Goal: Task Accomplishment & Management: Manage account settings

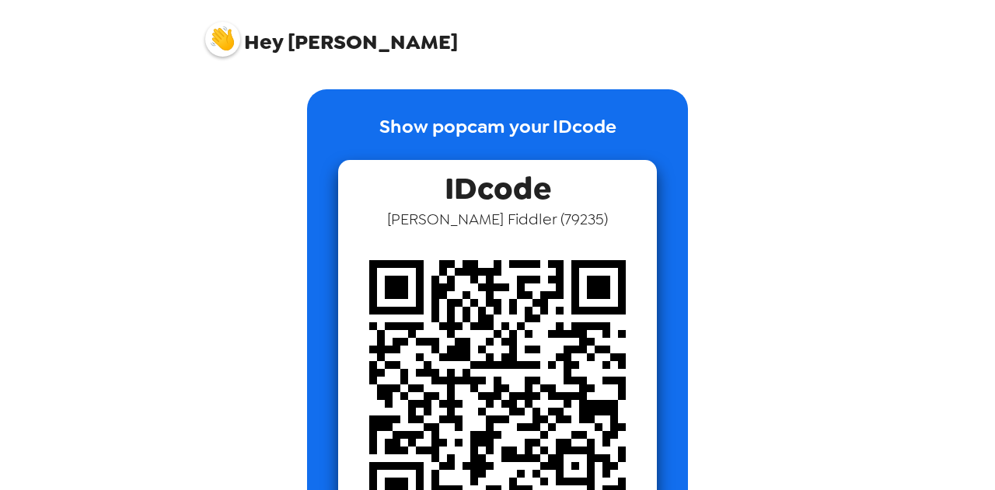
click at [270, 43] on span "Hey" at bounding box center [263, 42] width 39 height 28
click at [222, 32] on img at bounding box center [222, 39] width 35 height 35
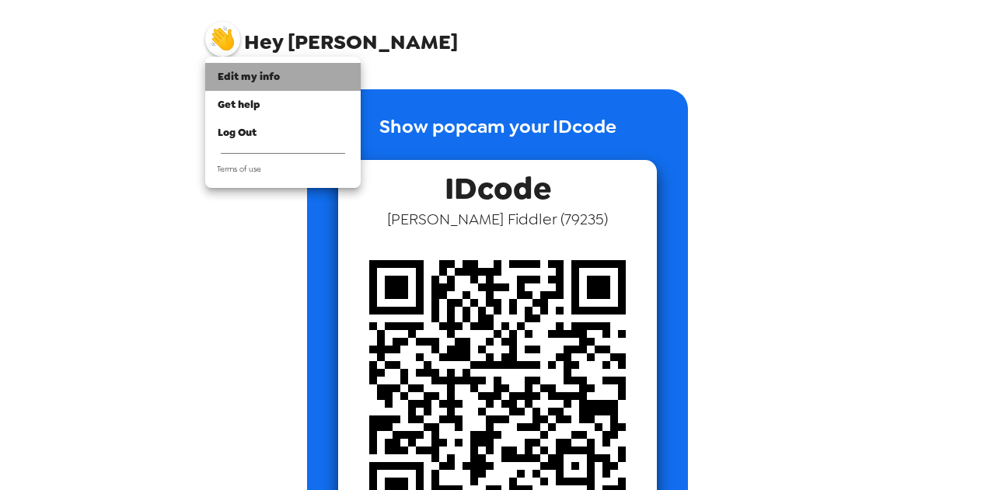
click at [251, 70] on span "Edit my info" at bounding box center [249, 76] width 62 height 13
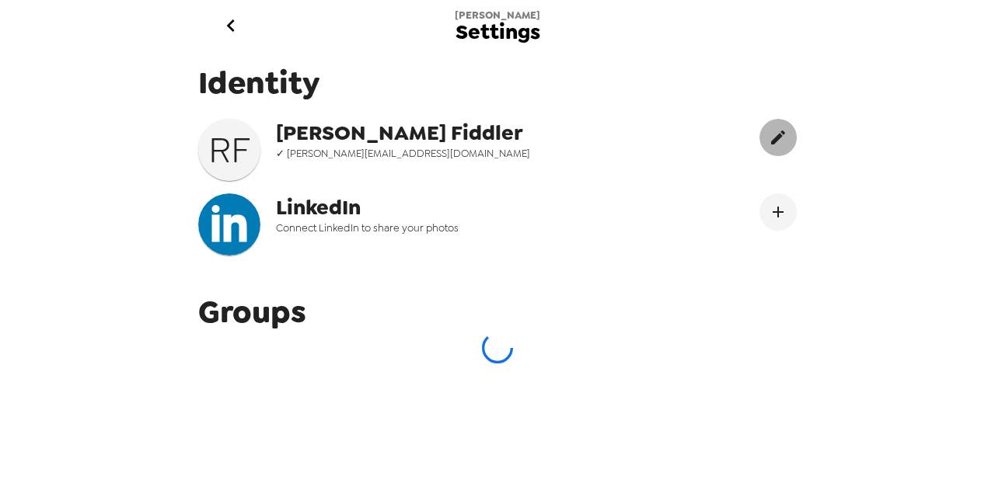
click at [771, 144] on icon "edit" at bounding box center [777, 137] width 19 height 19
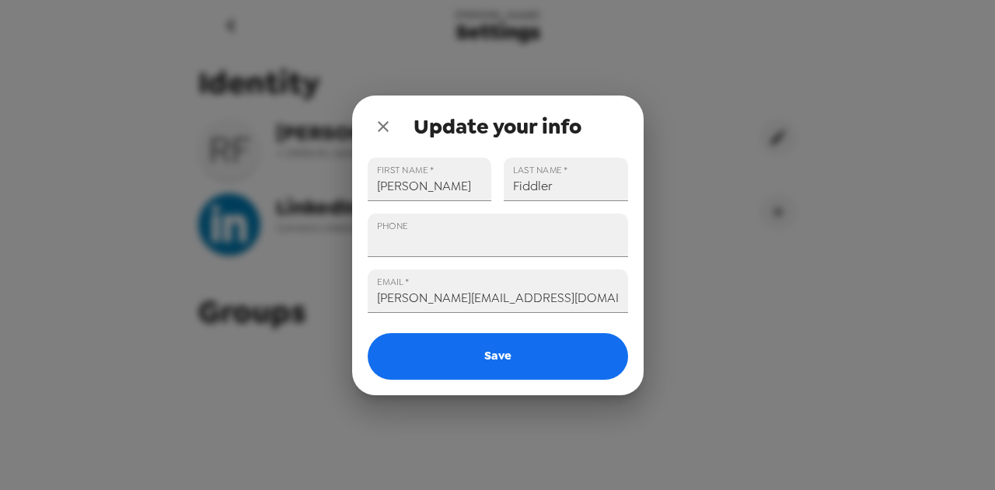
click at [708, 131] on div "Update your info FIRST NAME   * Rachel LAST NAME   * Fiddler PHONE EMAIL   * ra…" at bounding box center [497, 245] width 995 height 490
click at [369, 122] on button "close" at bounding box center [383, 126] width 31 height 31
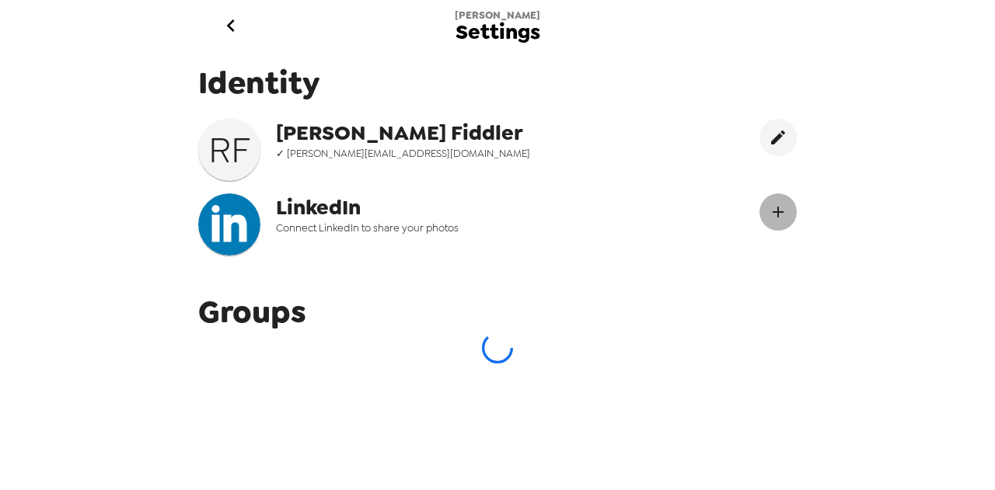
click at [769, 208] on icon "Connect LinekdIn" at bounding box center [777, 212] width 19 height 19
click at [768, 211] on icon "Connect LinekdIn" at bounding box center [777, 212] width 19 height 19
click at [230, 22] on icon "go back" at bounding box center [230, 25] width 8 height 12
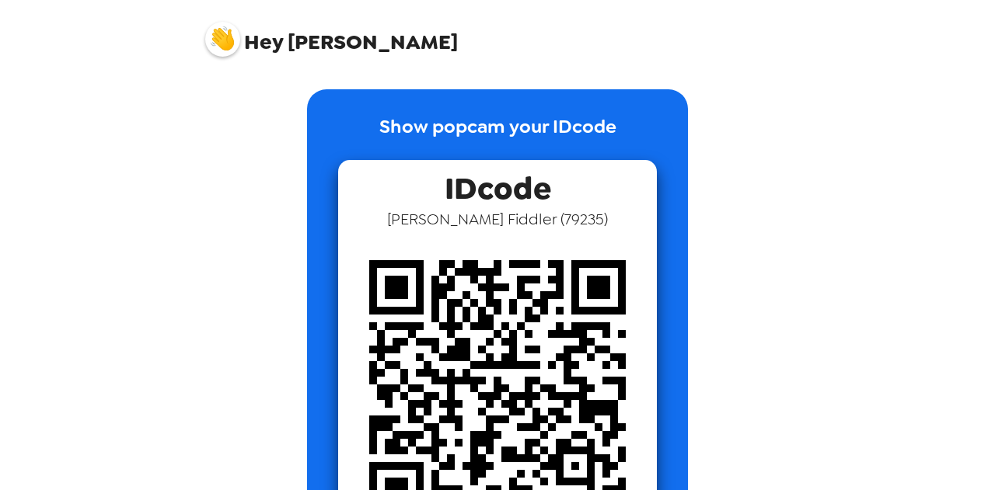
click at [216, 41] on img at bounding box center [222, 39] width 35 height 35
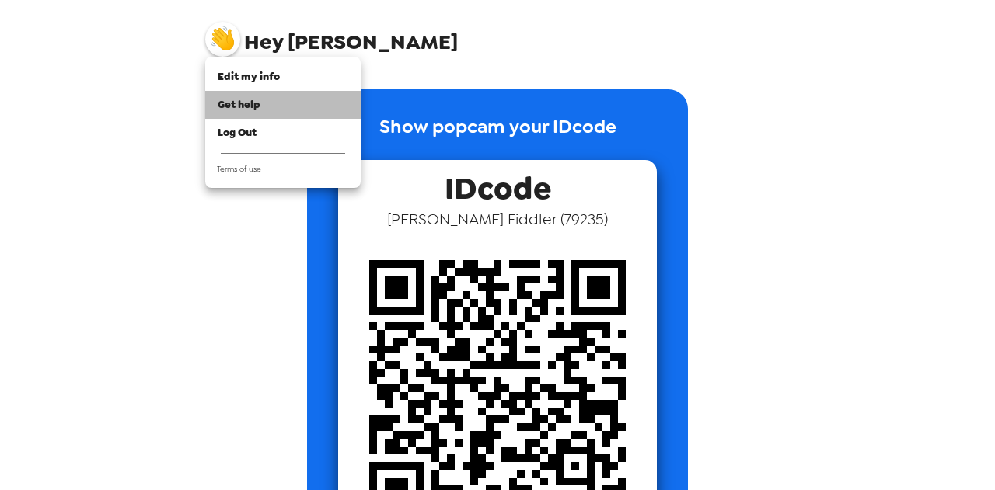
click at [246, 106] on span "Get help" at bounding box center [239, 104] width 43 height 13
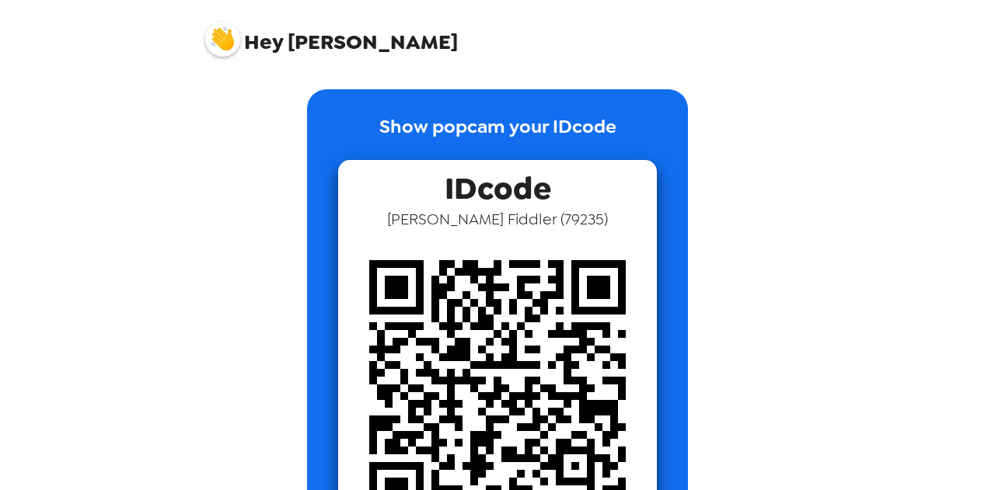
click at [236, 31] on img at bounding box center [222, 39] width 35 height 35
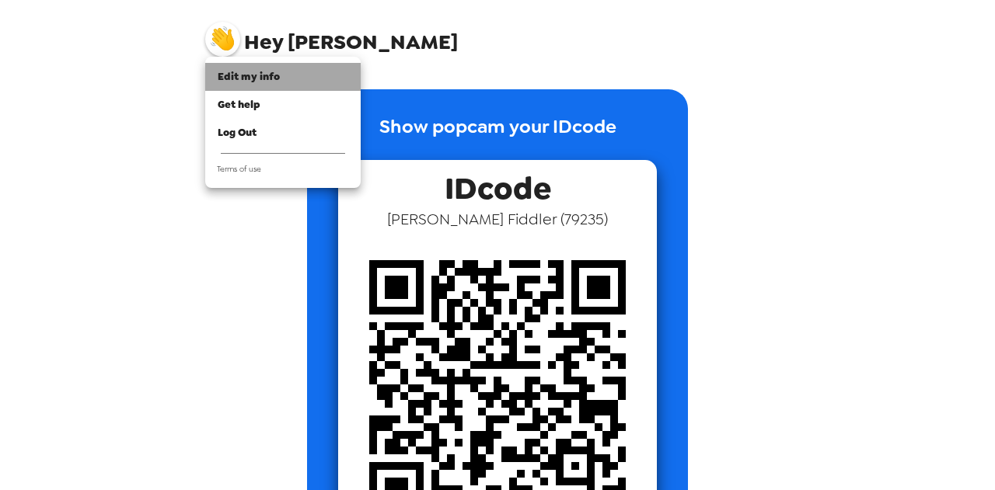
click at [267, 78] on span "Edit my info" at bounding box center [249, 76] width 62 height 13
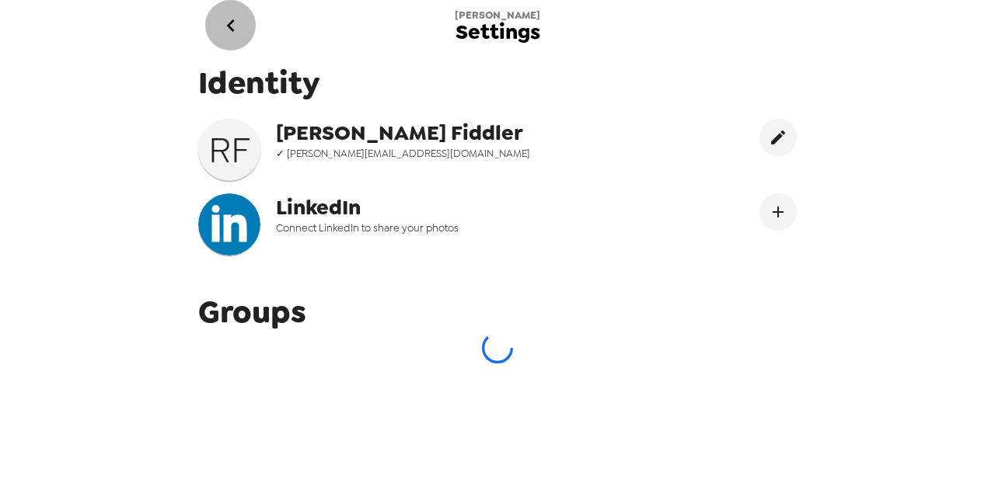
click at [228, 24] on icon "go back" at bounding box center [230, 25] width 8 height 12
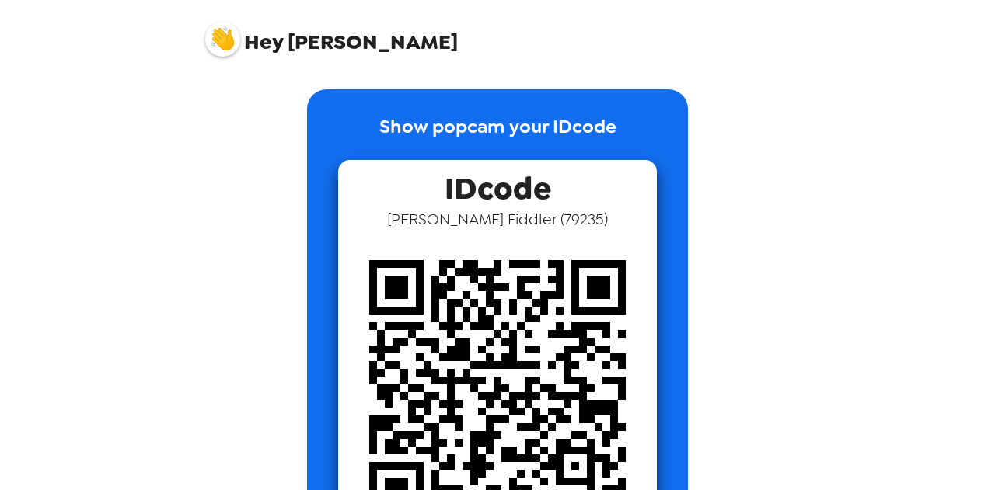
click at [219, 32] on img at bounding box center [222, 39] width 35 height 35
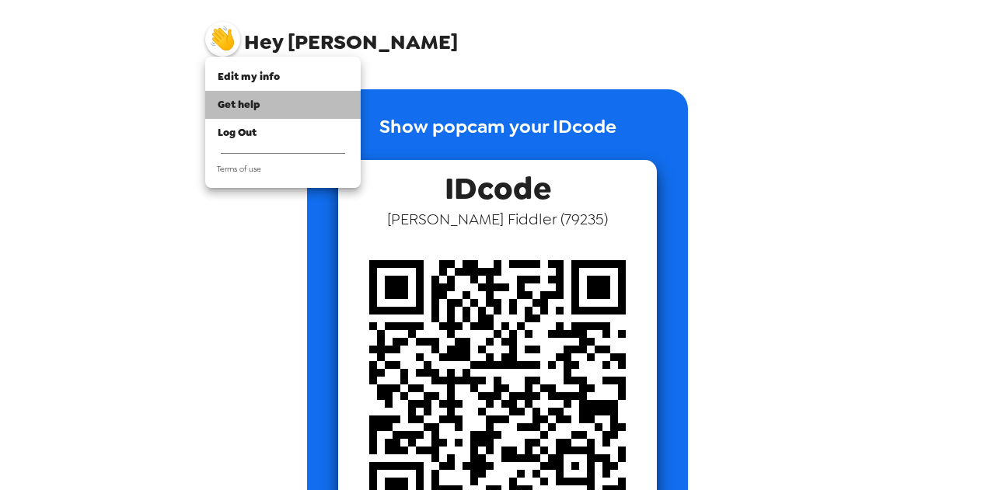
click at [253, 111] on span "Get help" at bounding box center [239, 104] width 43 height 13
